Goal: Task Accomplishment & Management: Manage account settings

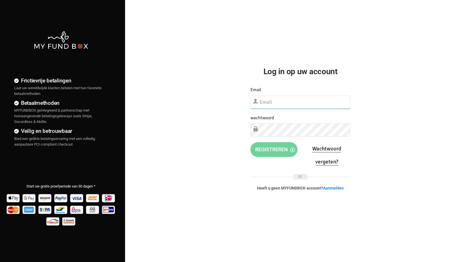
click at [285, 104] on input "text" at bounding box center [300, 102] width 100 height 13
type input "[EMAIL_ADDRESS][DOMAIN_NAME]"
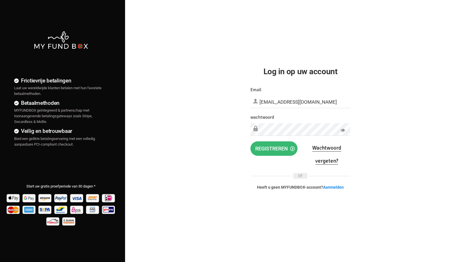
click at [261, 149] on span "registreren" at bounding box center [274, 149] width 39 height 6
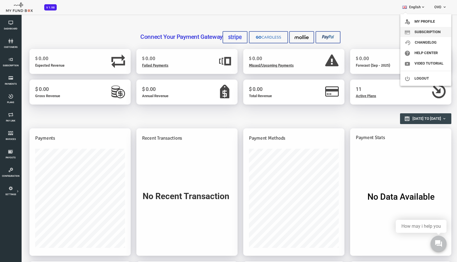
click at [424, 30] on link "Subscription" at bounding box center [426, 32] width 51 height 10
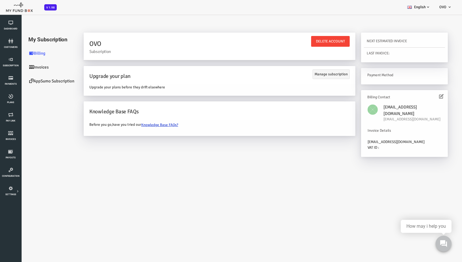
click at [24, 66] on link "Invoices" at bounding box center [34, 67] width 57 height 14
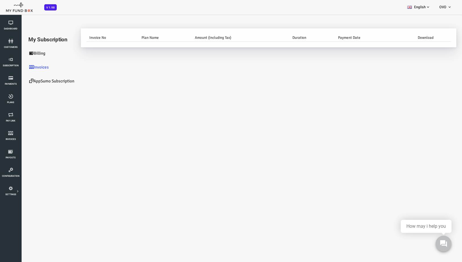
click at [40, 82] on link "AppSumo Subscription" at bounding box center [34, 81] width 57 height 14
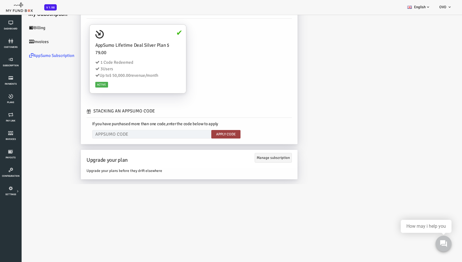
scroll to position [32, 0]
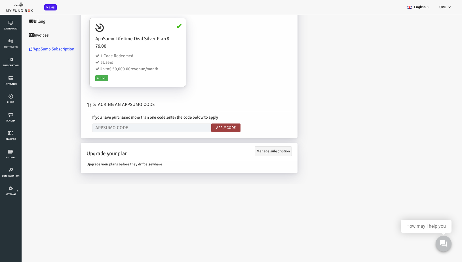
click at [20, 24] on link "Billing" at bounding box center [34, 21] width 57 height 14
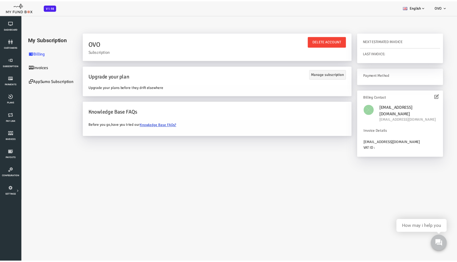
scroll to position [0, 0]
click at [26, 69] on link "Invoices" at bounding box center [34, 67] width 57 height 14
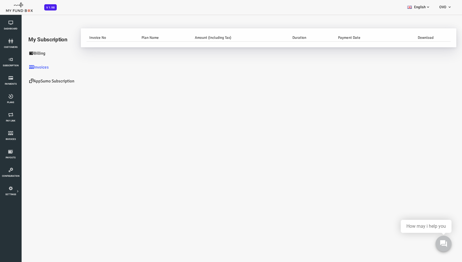
click at [36, 85] on link "AppSumo Subscription" at bounding box center [34, 81] width 57 height 14
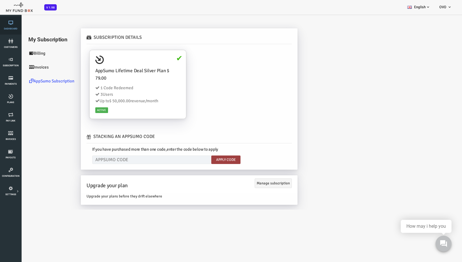
click at [0, 0] on span "Dashboard" at bounding box center [0, 0] width 0 height 0
